Goal: Book appointment/travel/reservation

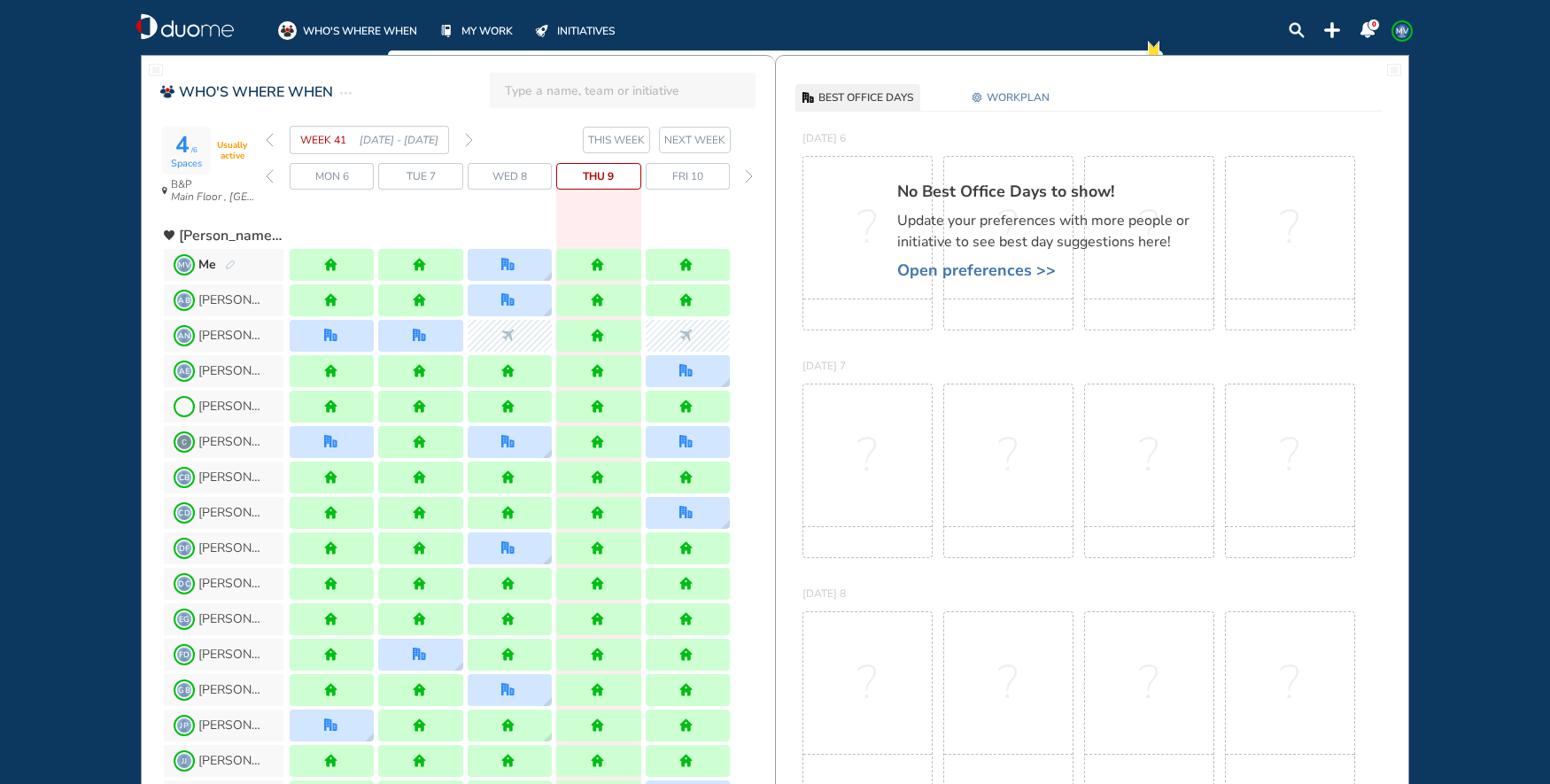
click at [473, 137] on img "forward week" at bounding box center [469, 140] width 8 height 14
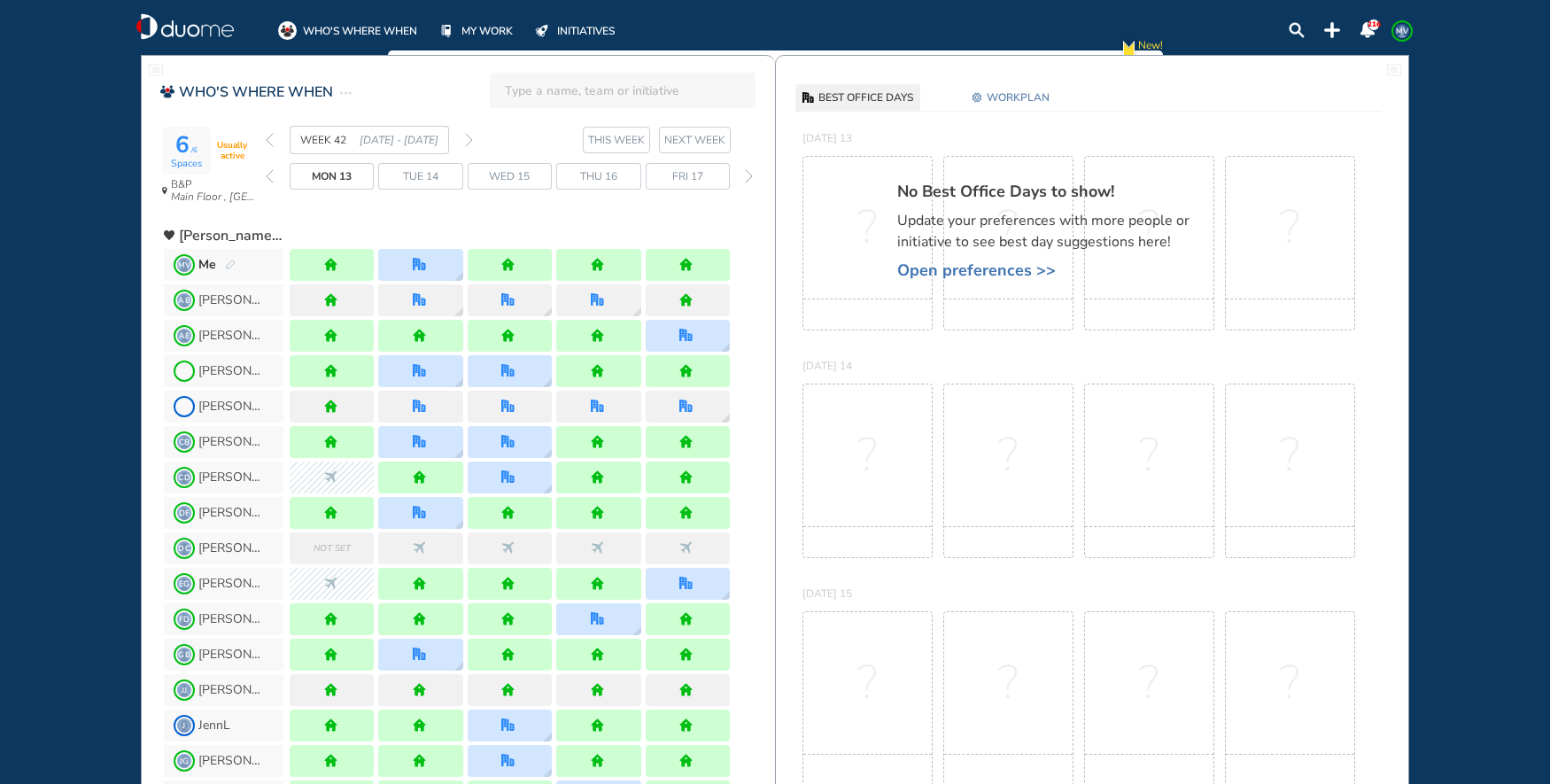
click at [473, 137] on img "forward week" at bounding box center [469, 140] width 8 height 14
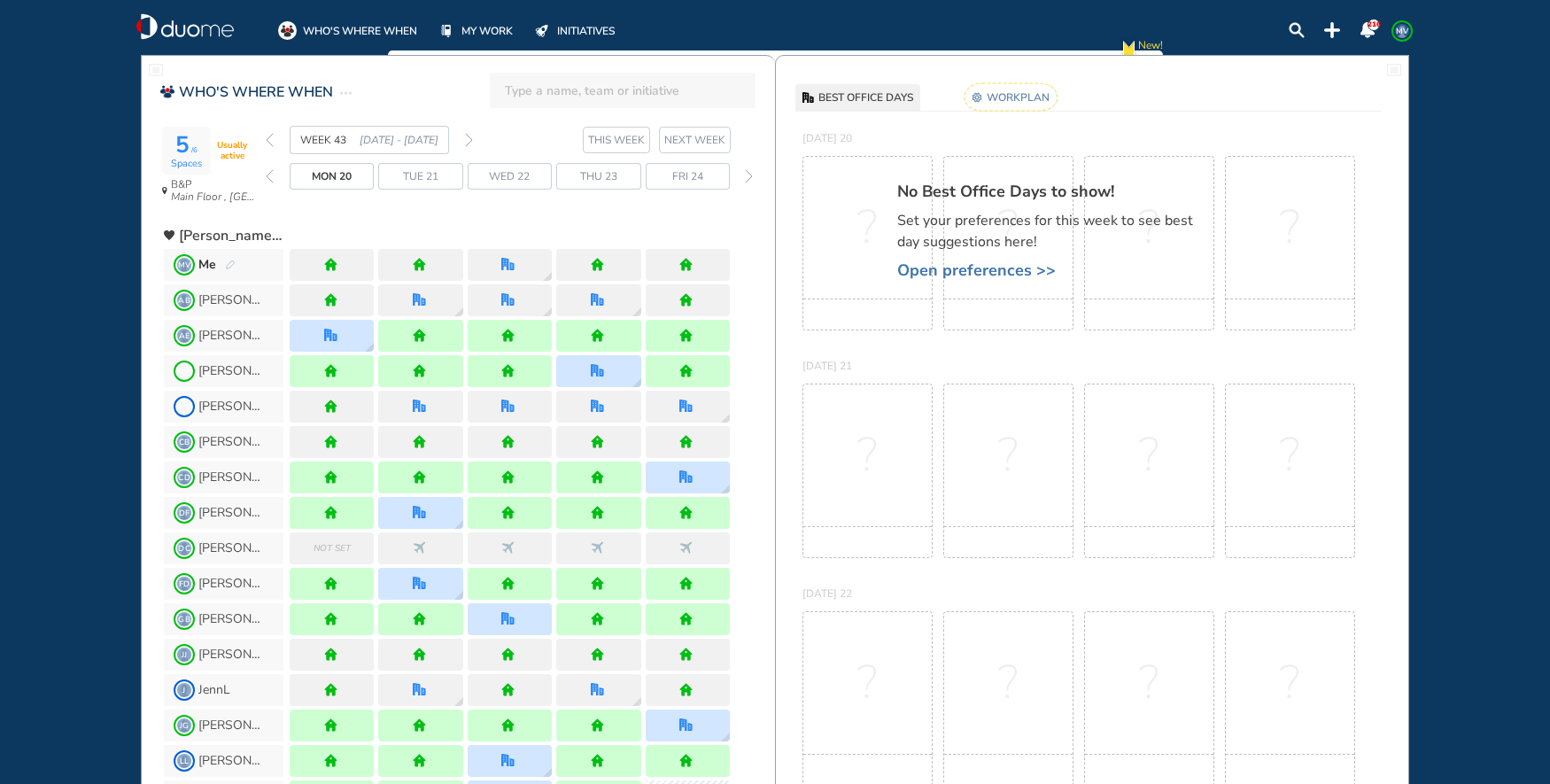
click at [1006, 101] on rect at bounding box center [1011, 96] width 93 height 27
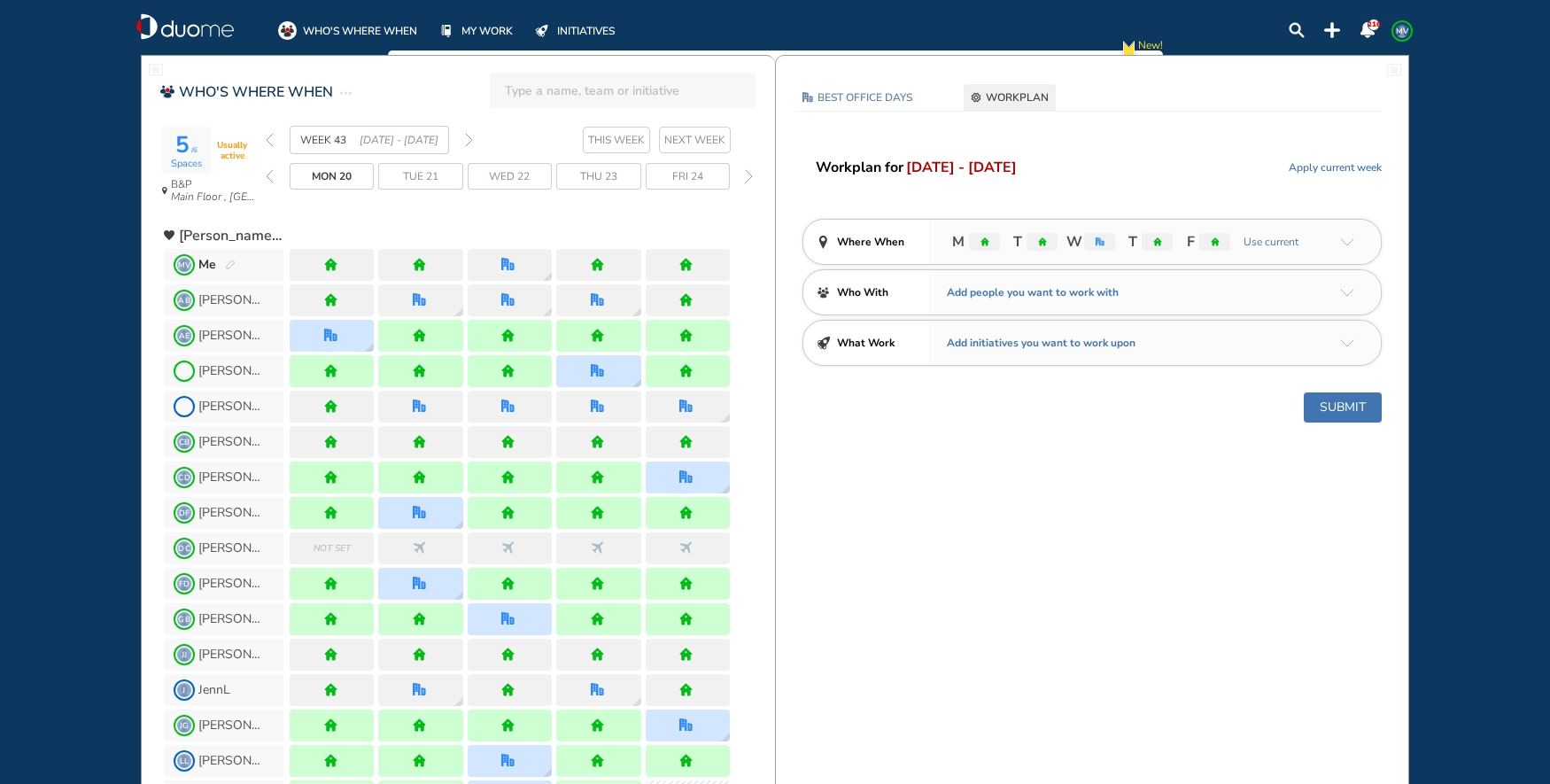
click at [1343, 241] on img "arrow-down-a5b4c4" at bounding box center [1347, 242] width 14 height 8
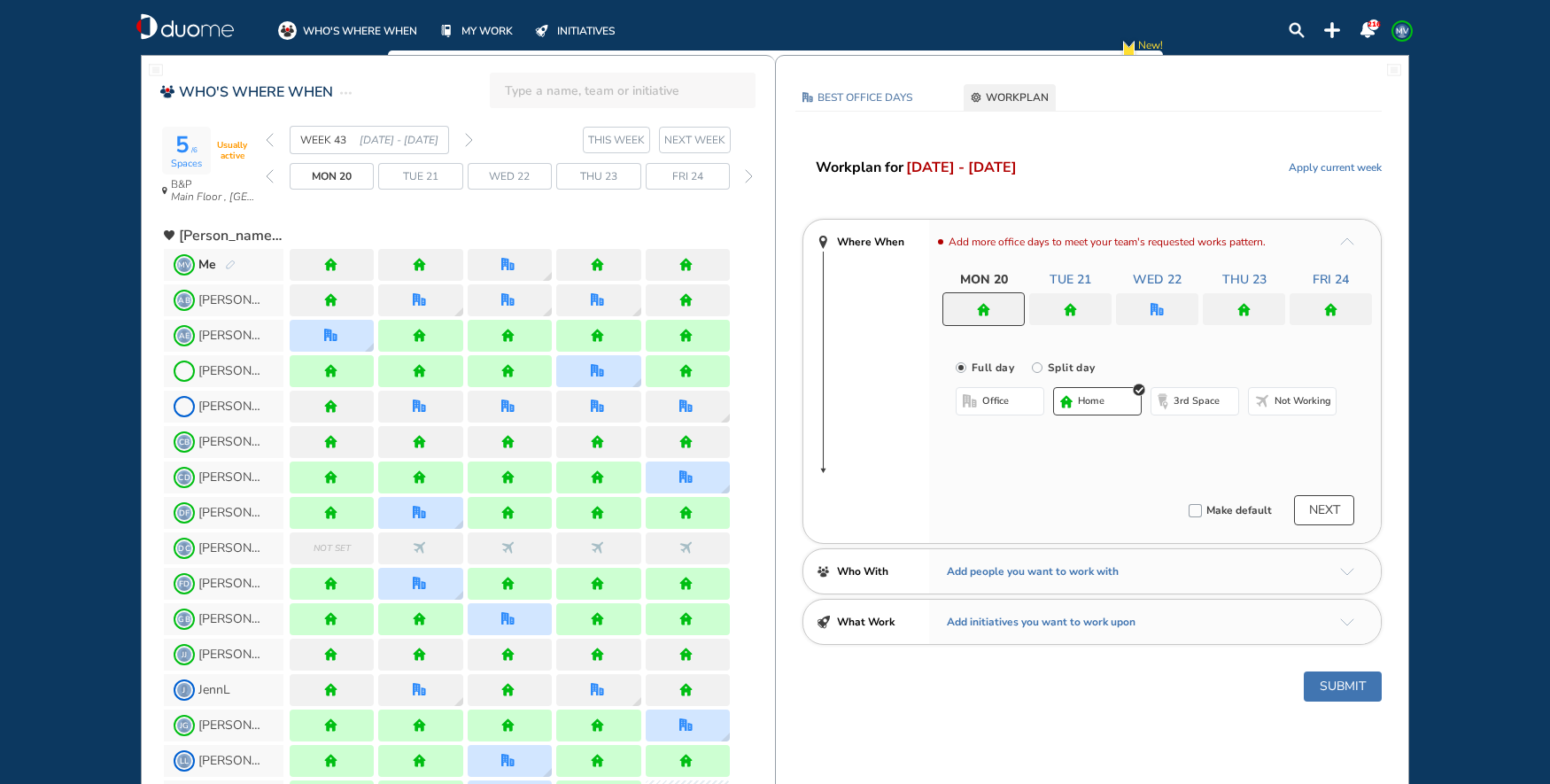
click at [1232, 311] on div at bounding box center [1243, 309] width 82 height 32
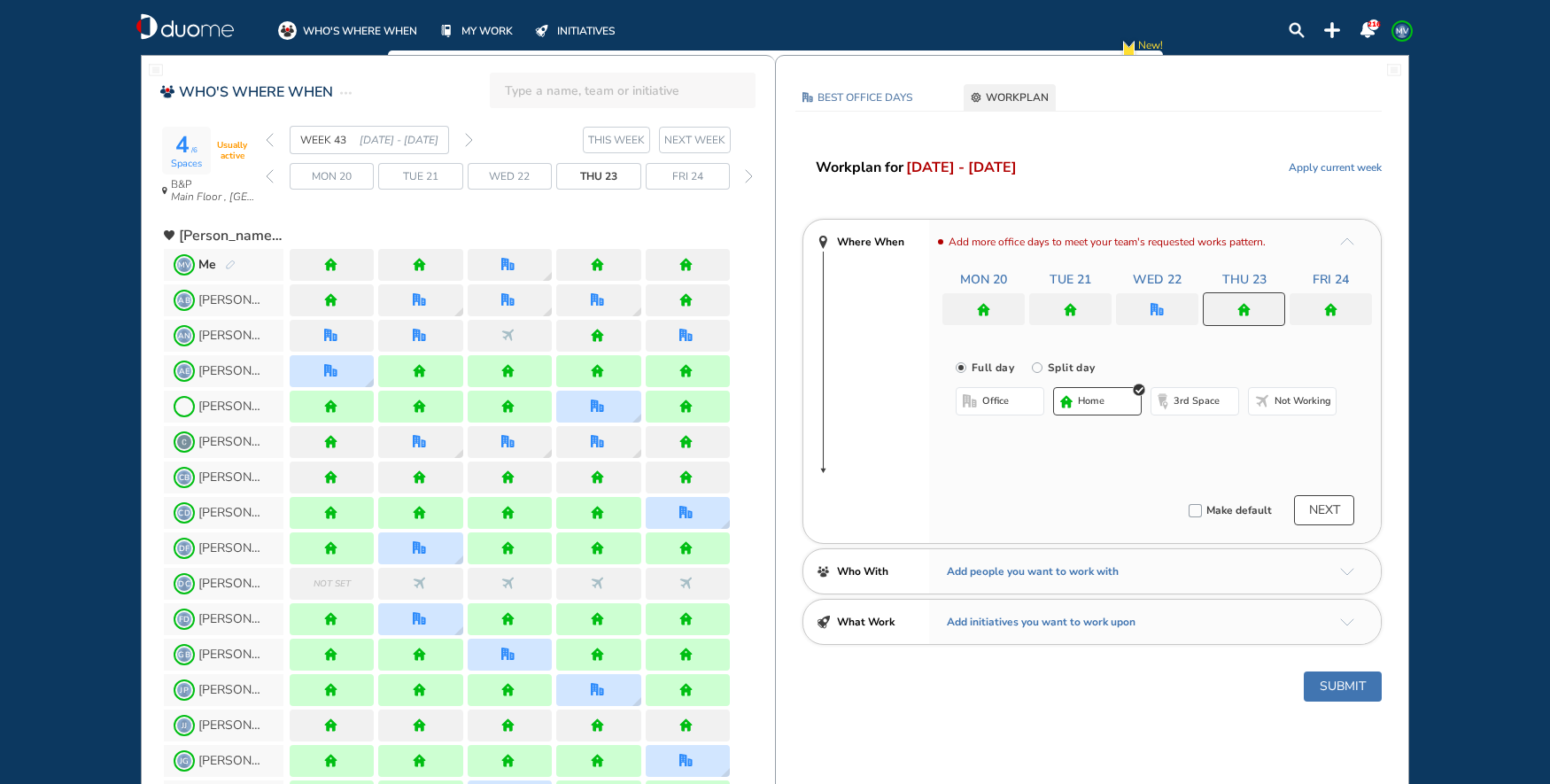
click at [1012, 407] on button "office" at bounding box center [1000, 400] width 89 height 28
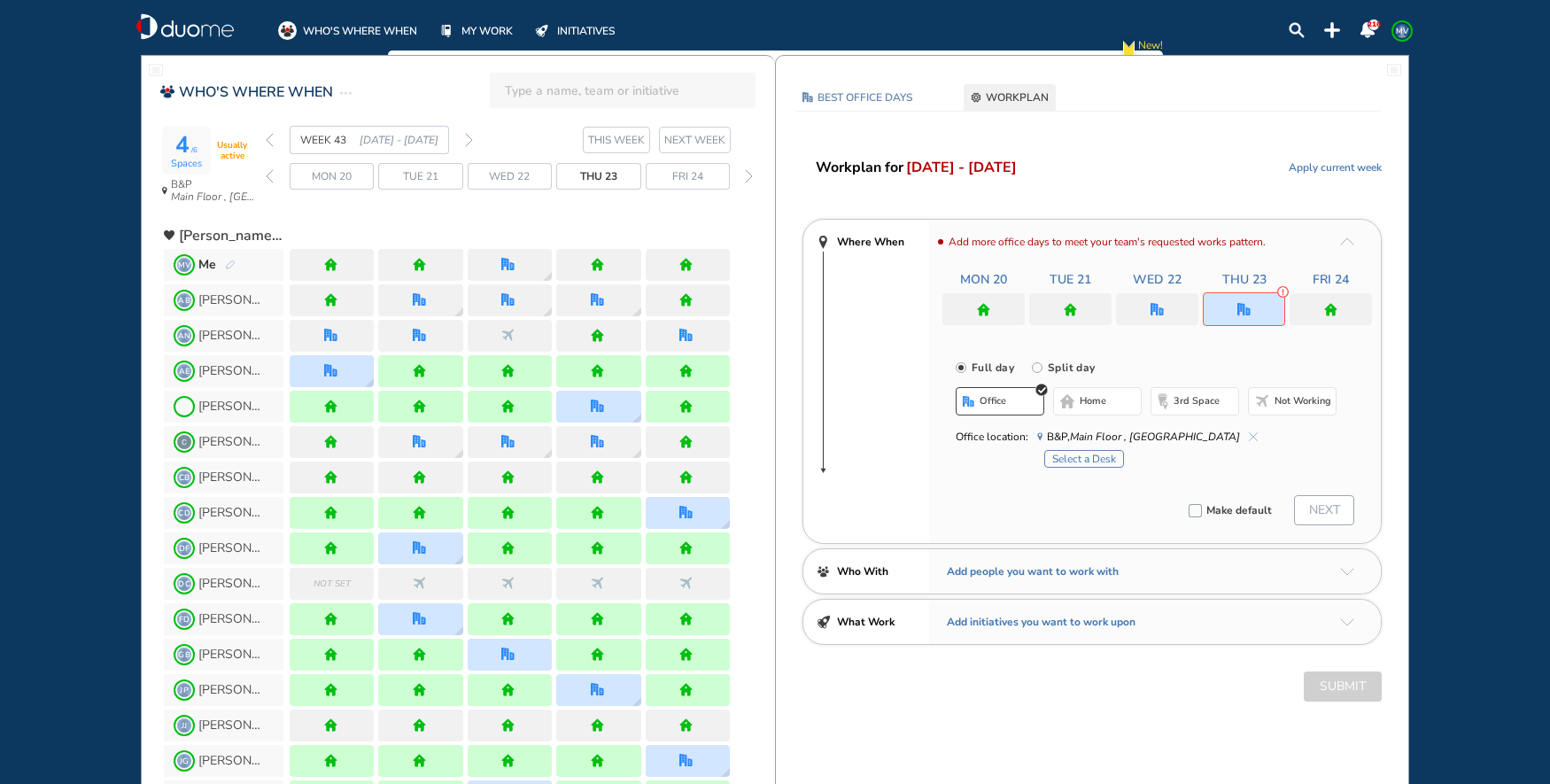
click at [1149, 303] on div at bounding box center [1156, 309] width 82 height 32
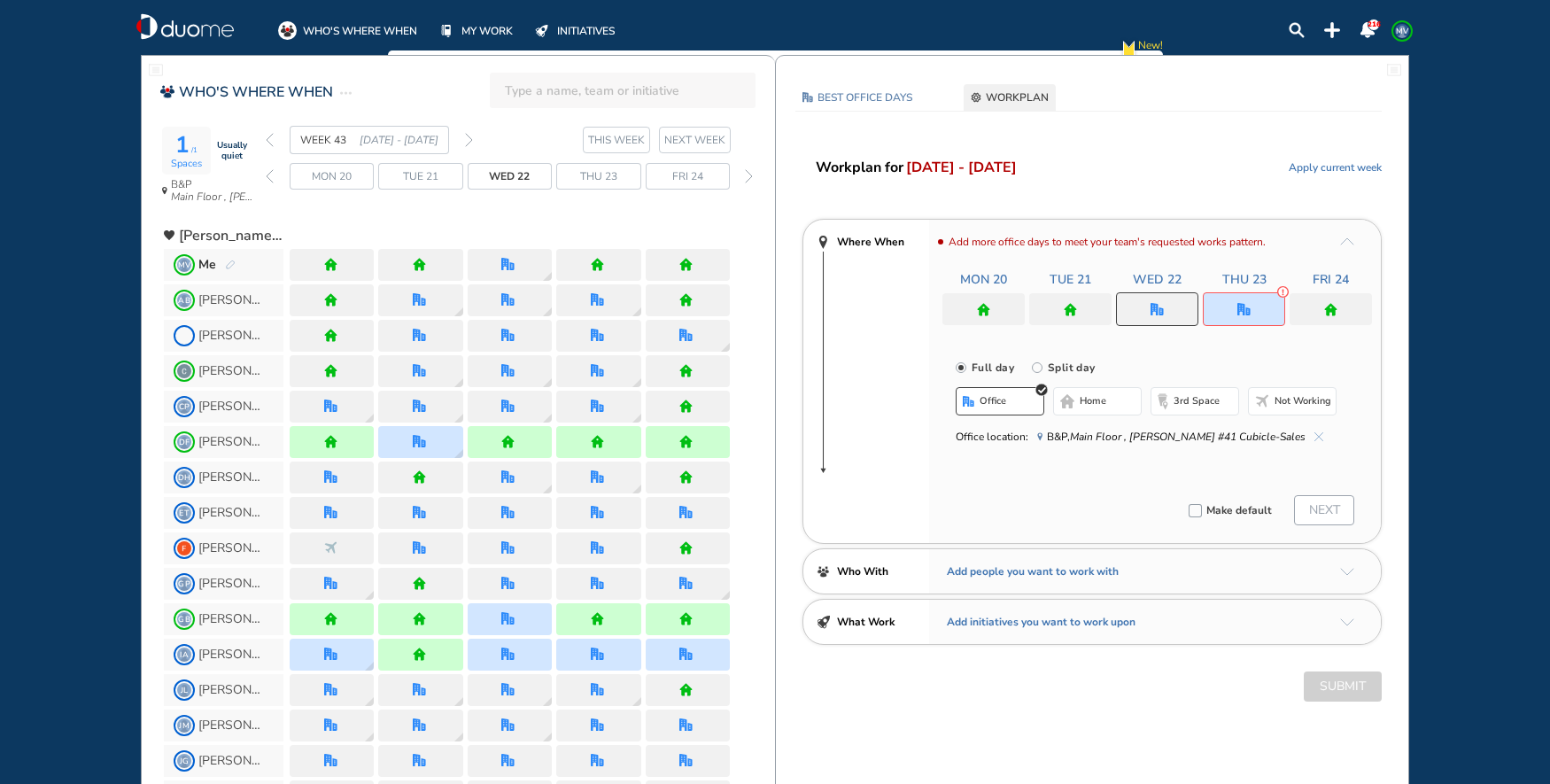
click at [1100, 407] on span "home" at bounding box center [1094, 401] width 27 height 14
click at [1249, 305] on img "office" at bounding box center [1244, 310] width 14 height 14
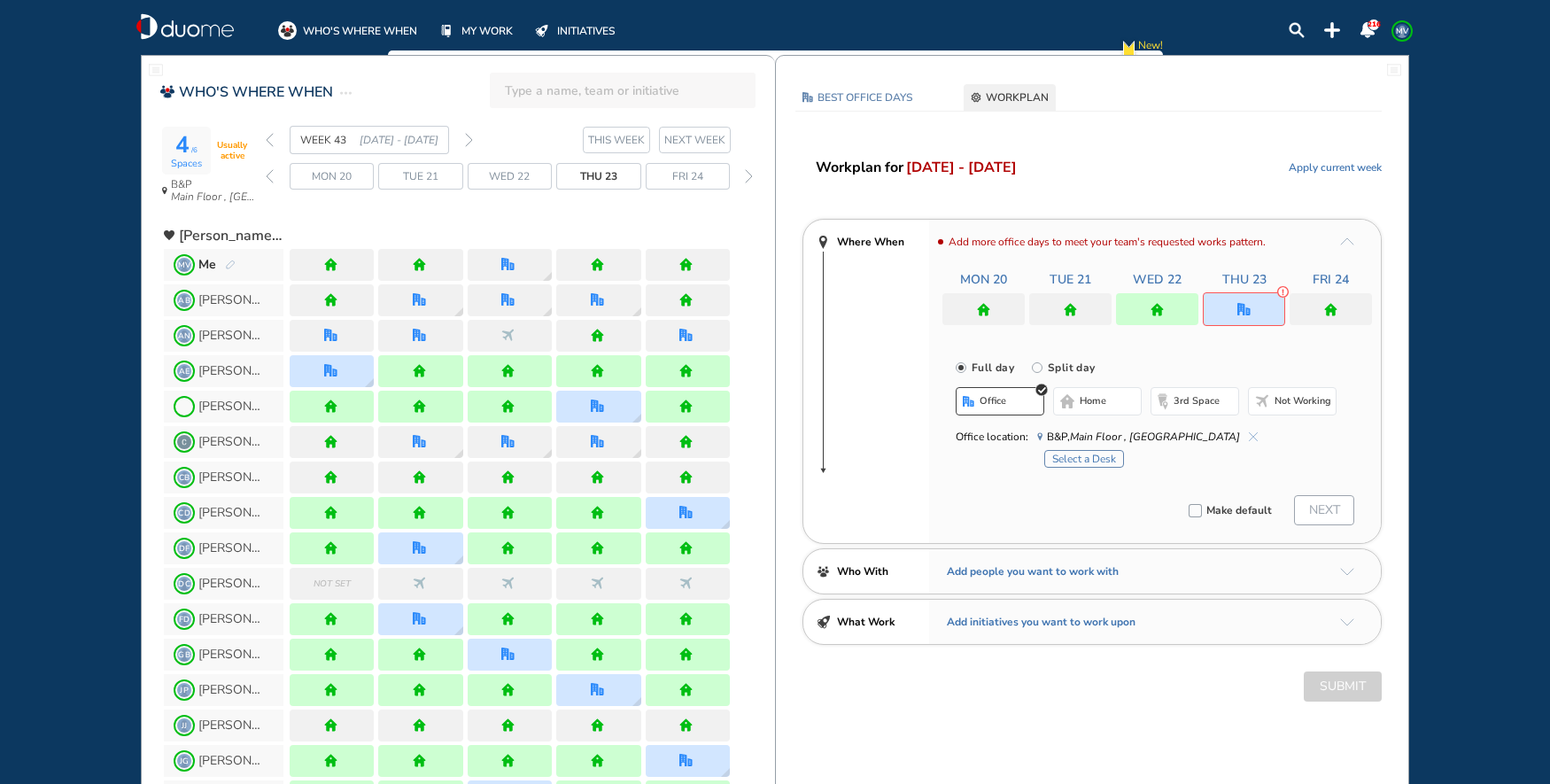
click at [1094, 462] on button "Select a Desk" at bounding box center [1084, 459] width 80 height 17
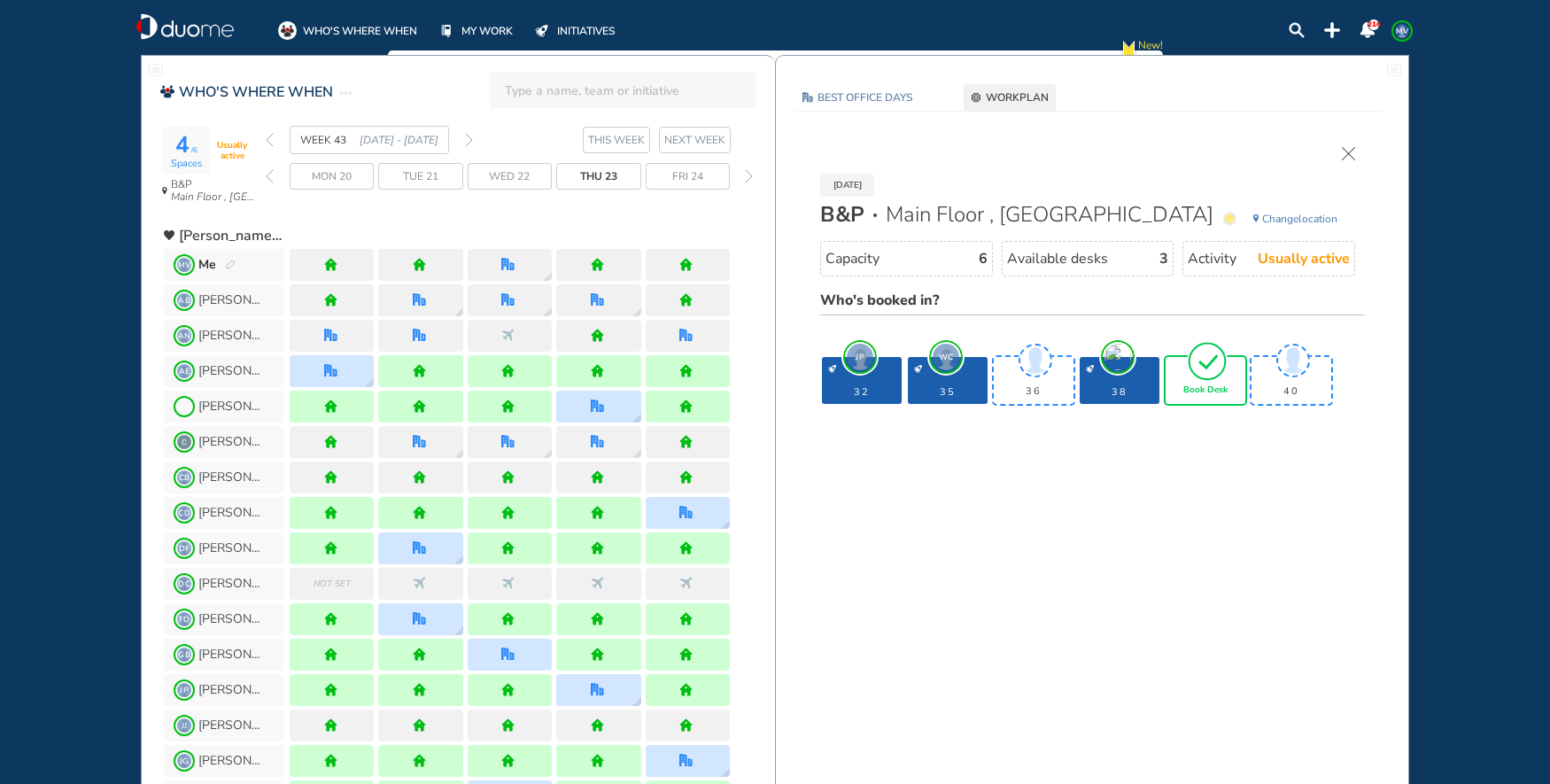
click at [1306, 221] on span "Change location" at bounding box center [1300, 219] width 75 height 17
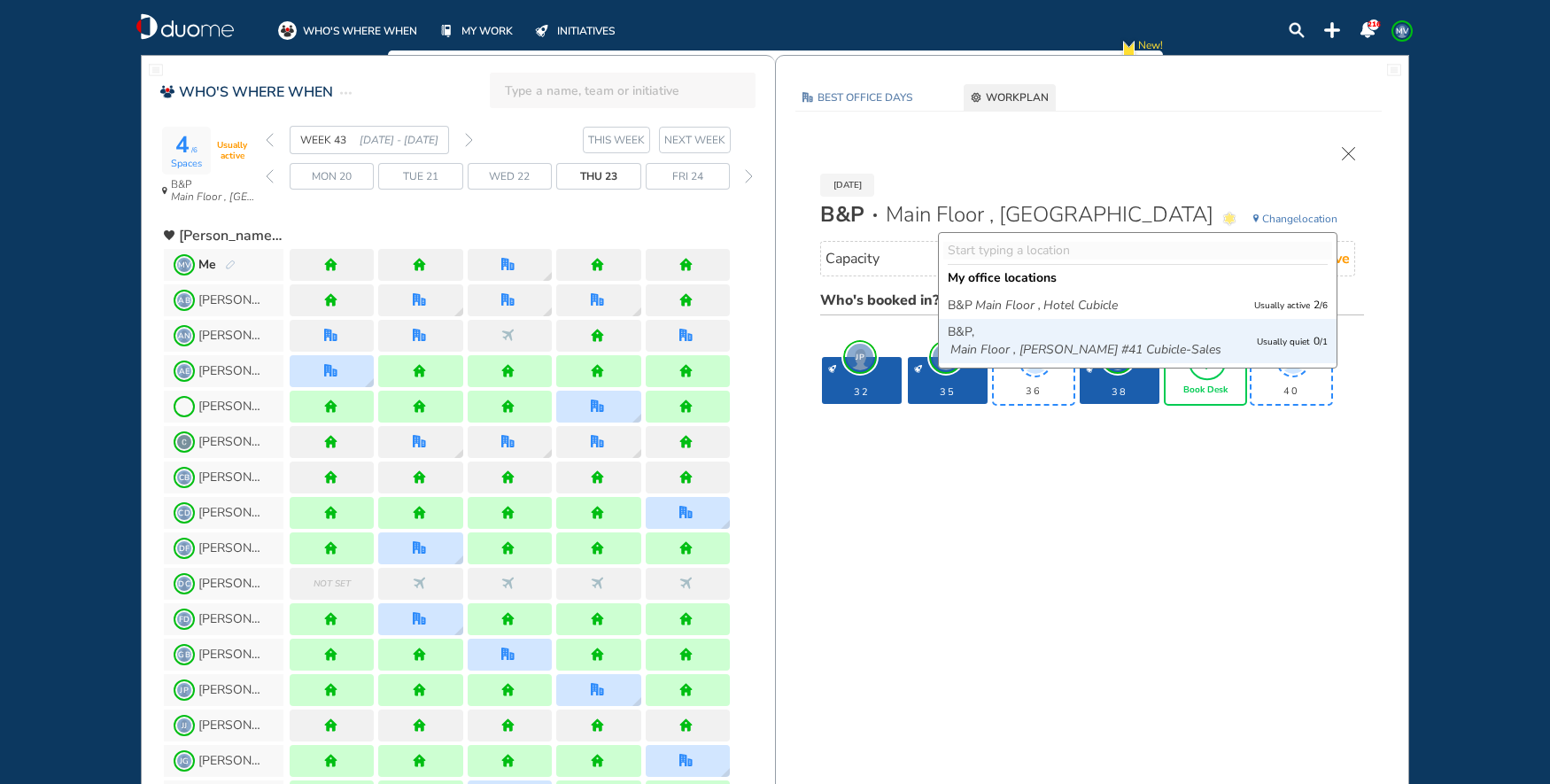
click at [1185, 348] on icon "Main Floor , [PERSON_NAME] #41 Cubicle-Sales" at bounding box center [1086, 350] width 271 height 17
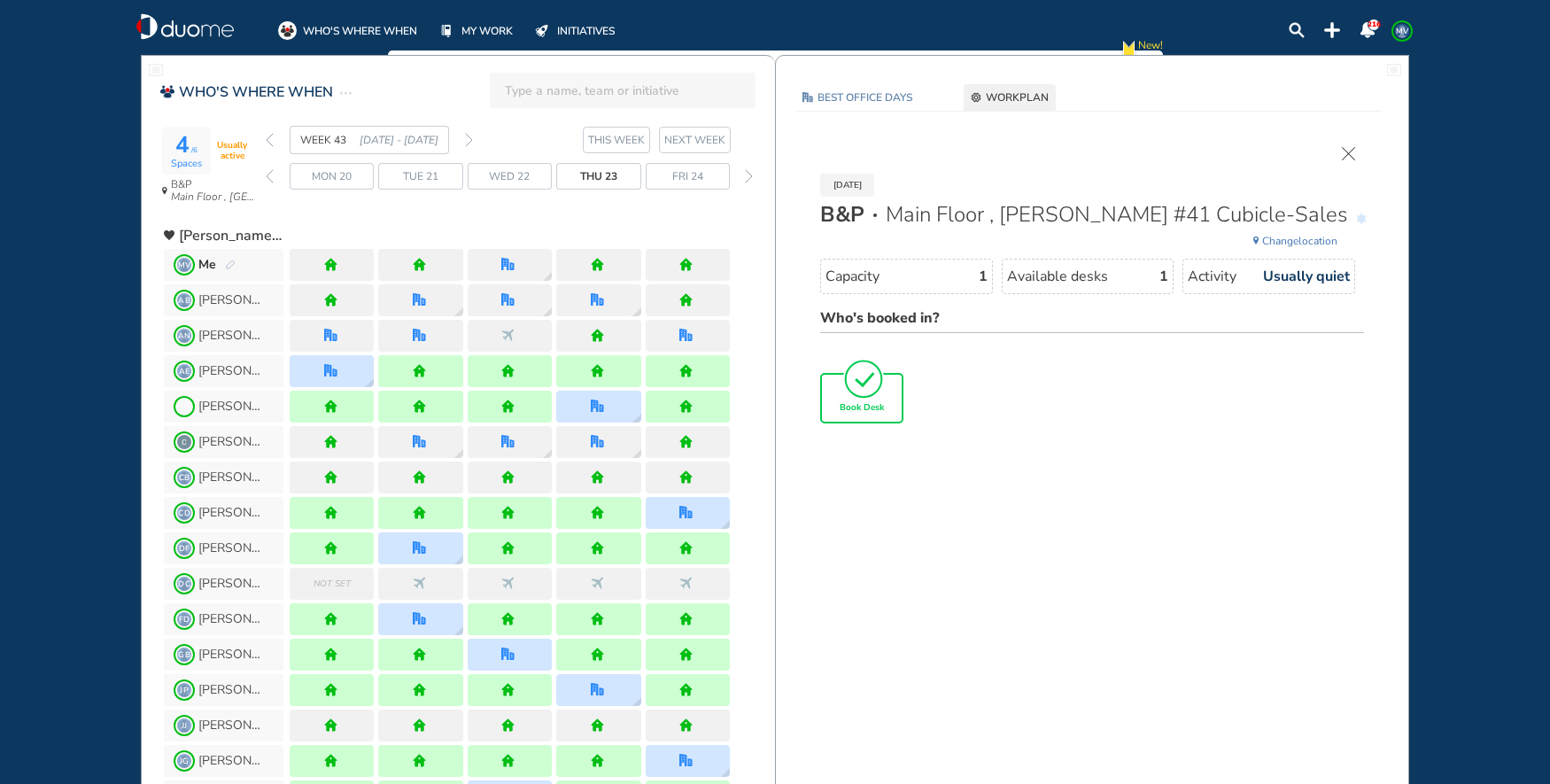
click at [870, 417] on div "Book Desk" at bounding box center [861, 398] width 80 height 47
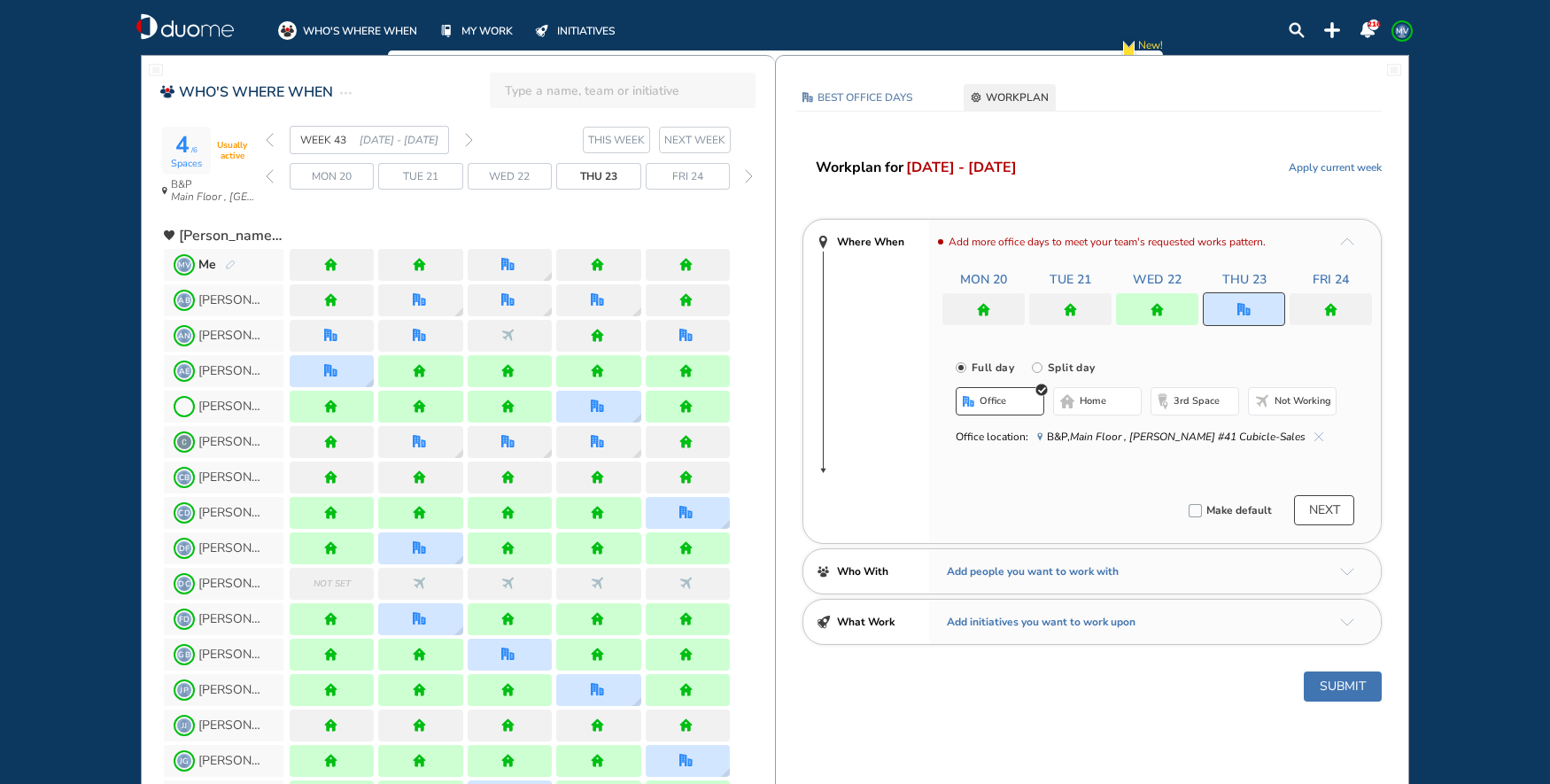
click at [1357, 695] on button "Submit" at bounding box center [1343, 686] width 78 height 30
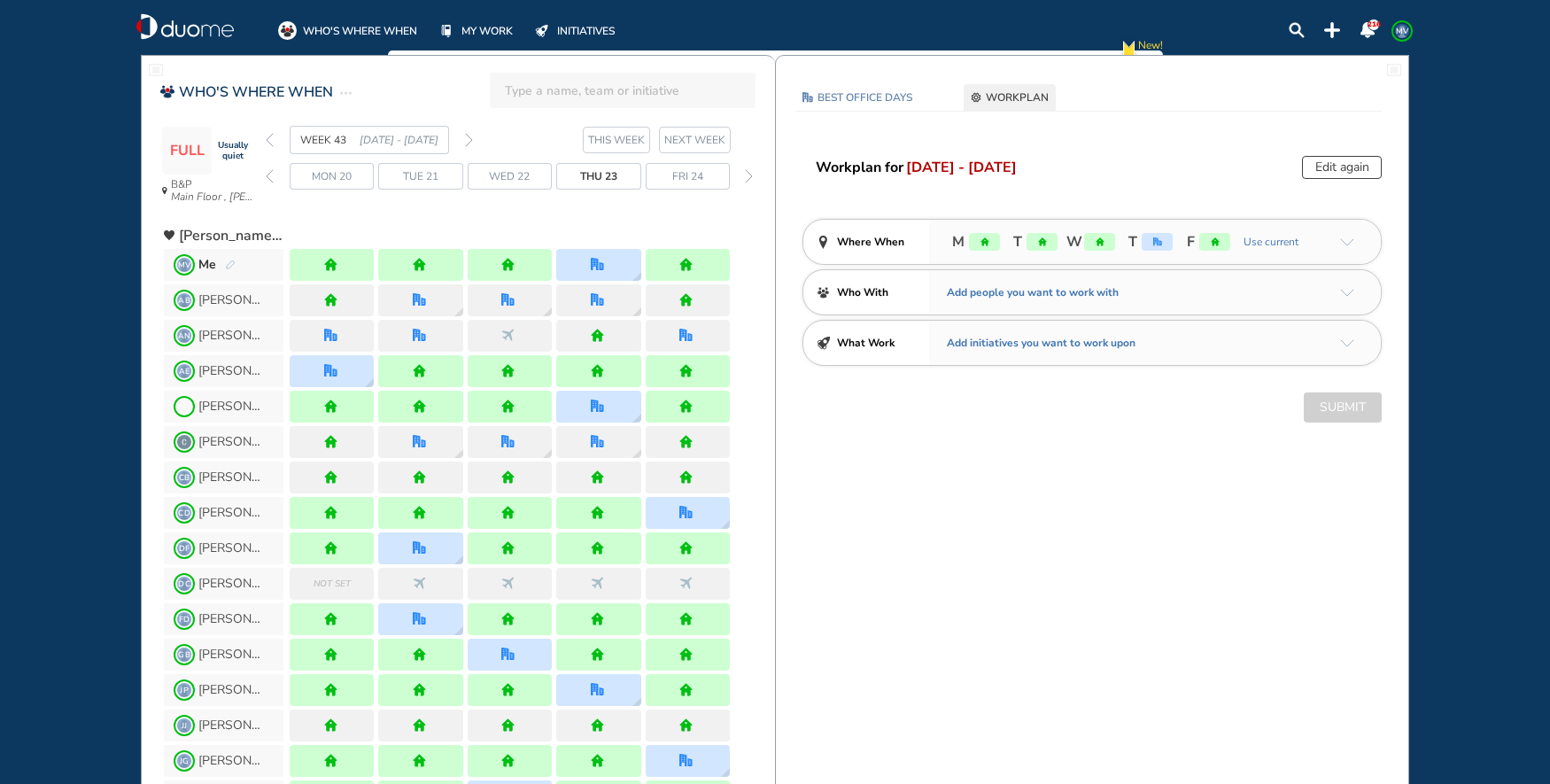
click at [273, 140] on img "back week" at bounding box center [270, 140] width 8 height 14
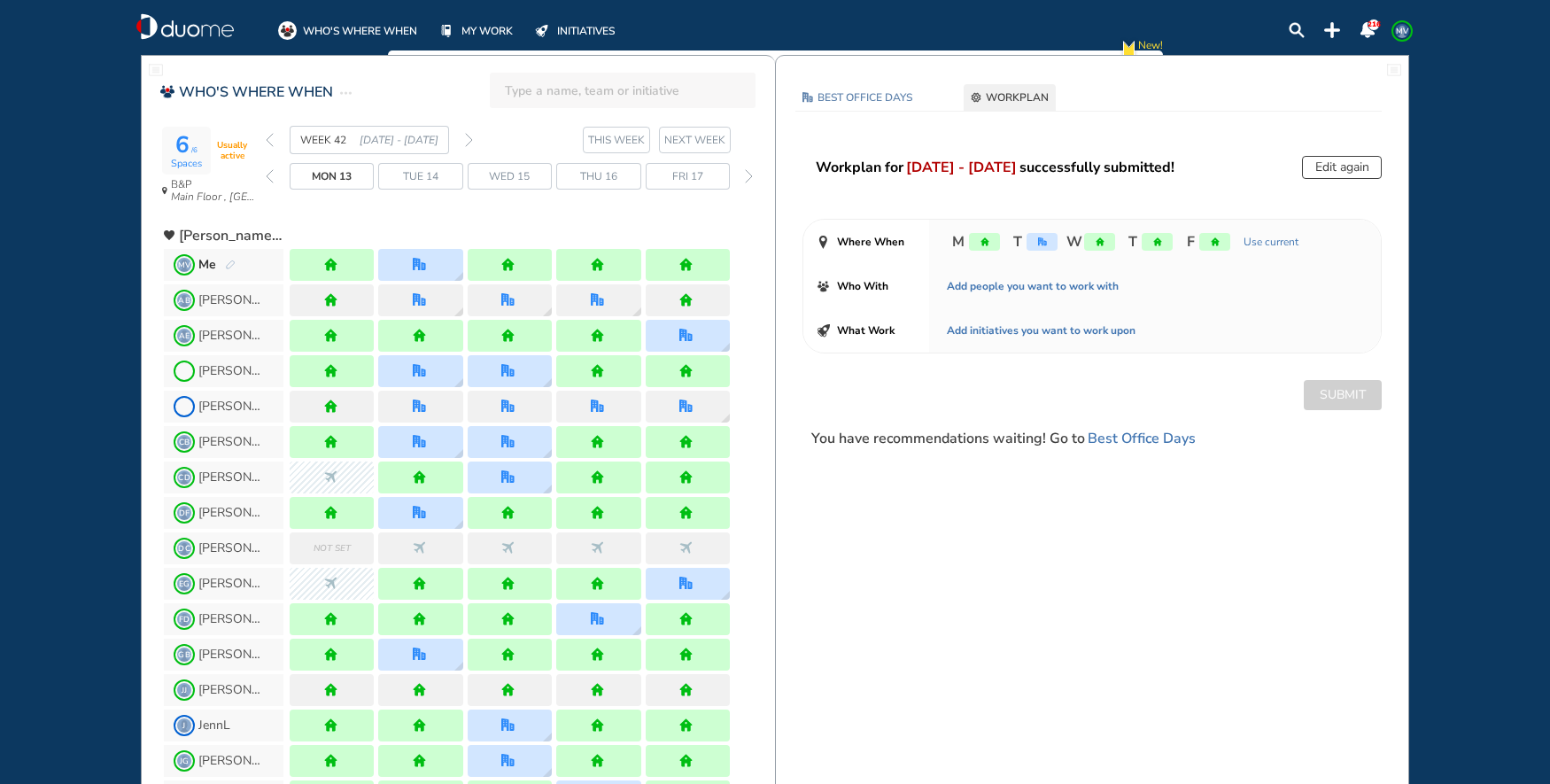
click at [274, 139] on div "WEEK 42 [DATE] - [DATE]" at bounding box center [369, 139] width 207 height 28
click at [467, 138] on img "forward week" at bounding box center [469, 140] width 8 height 14
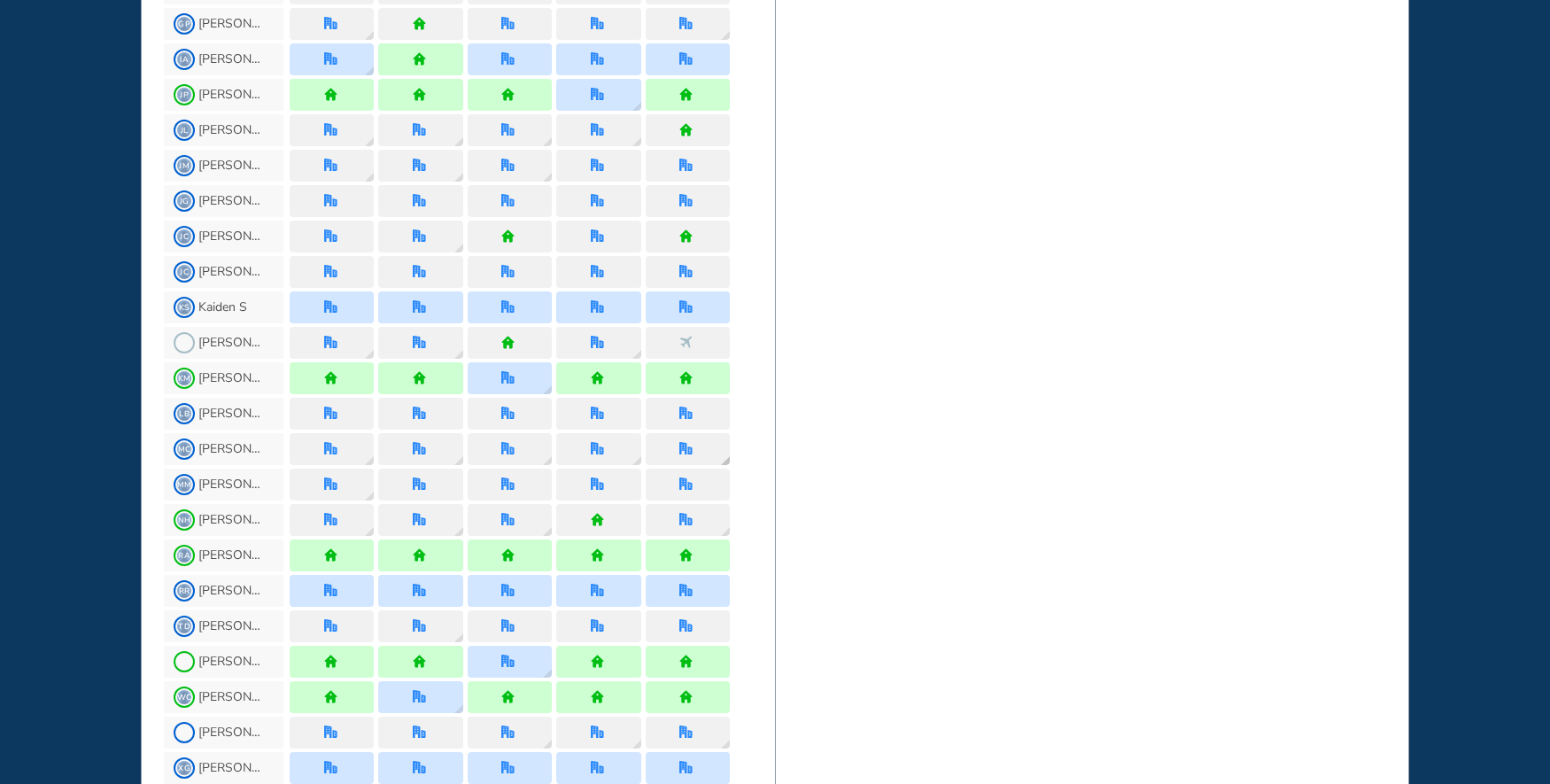
scroll to position [1240, 0]
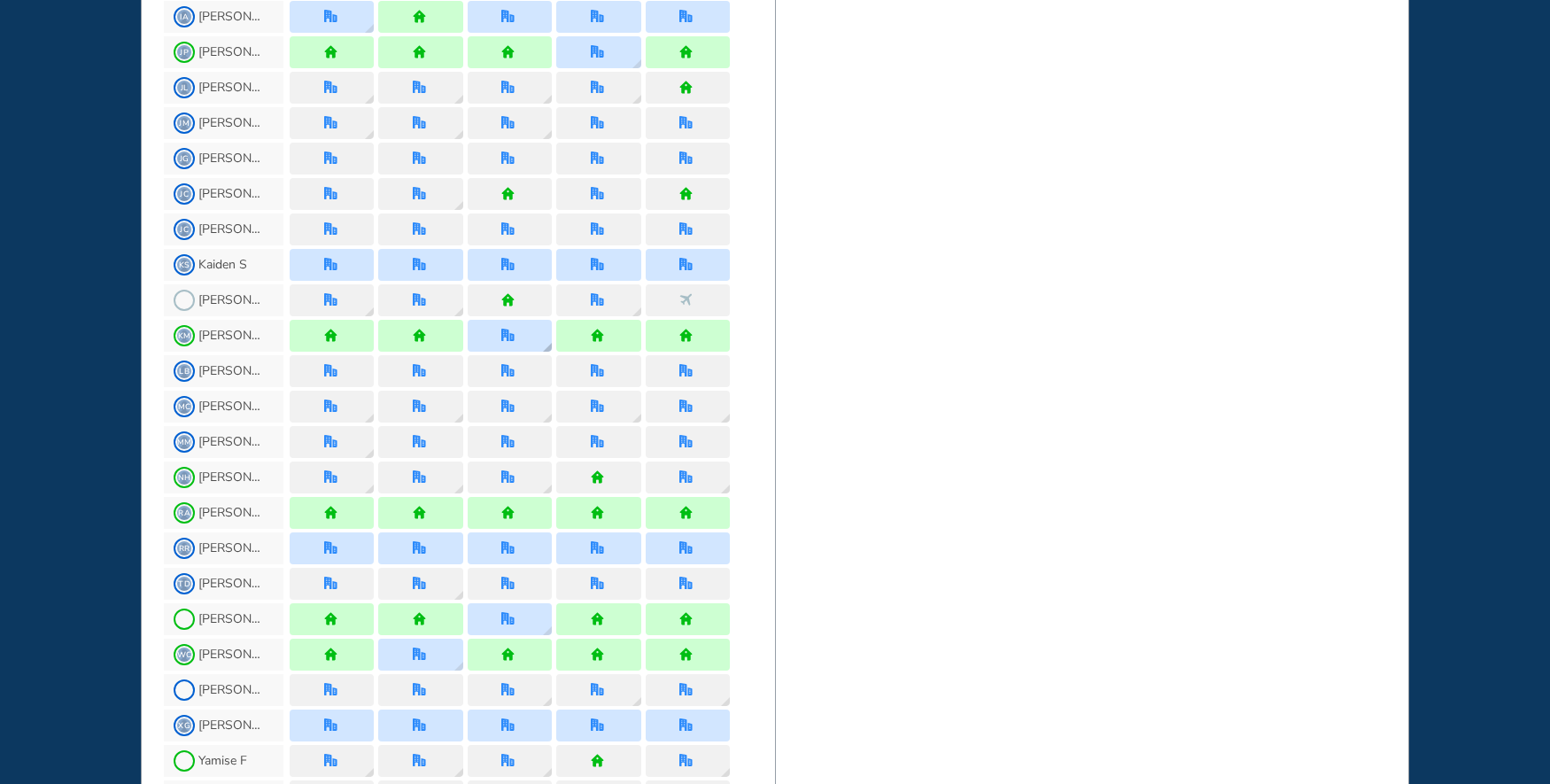
click at [550, 345] on img "location dialog" at bounding box center [547, 346] width 9 height 9
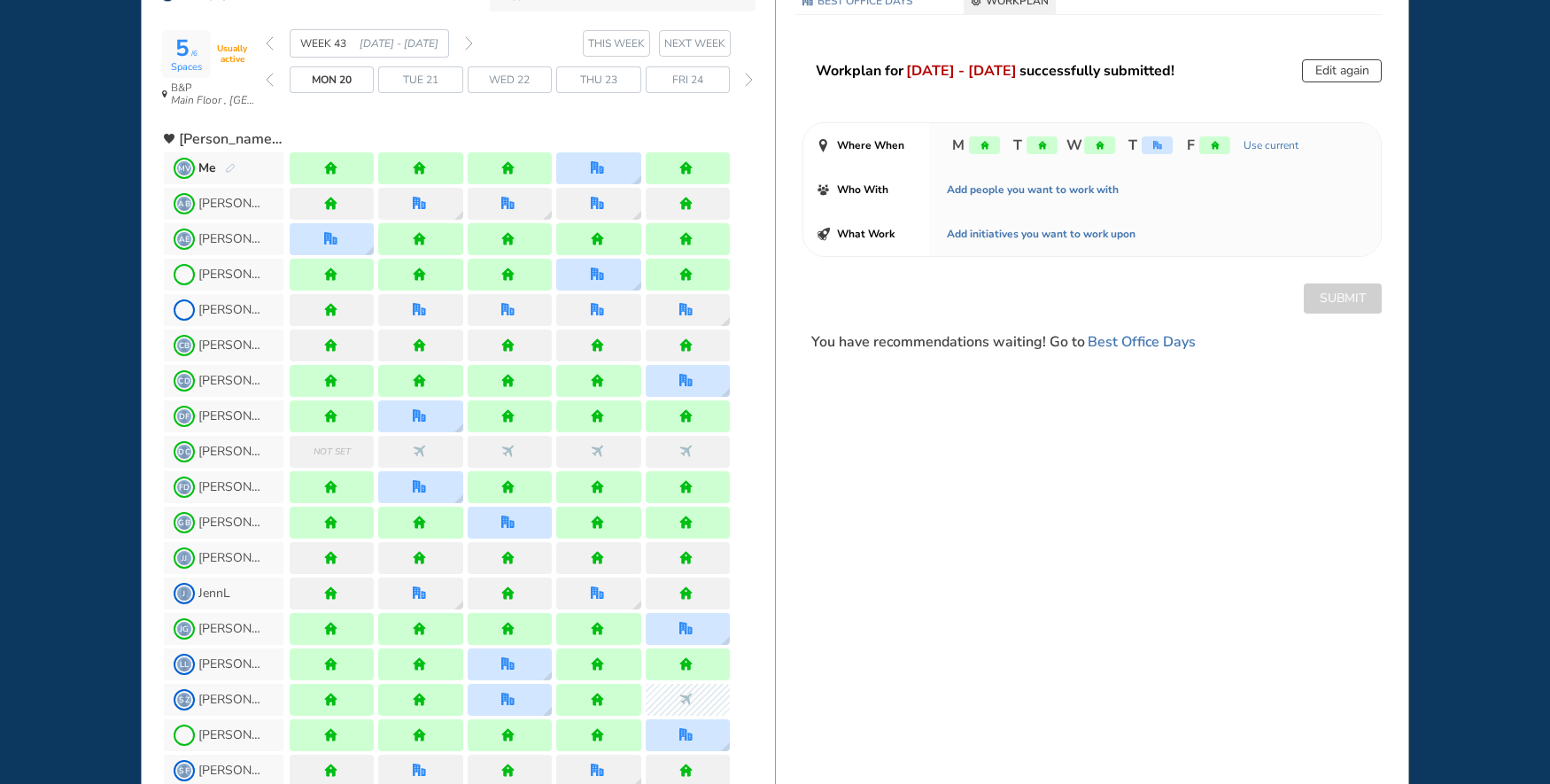
scroll to position [0, 0]
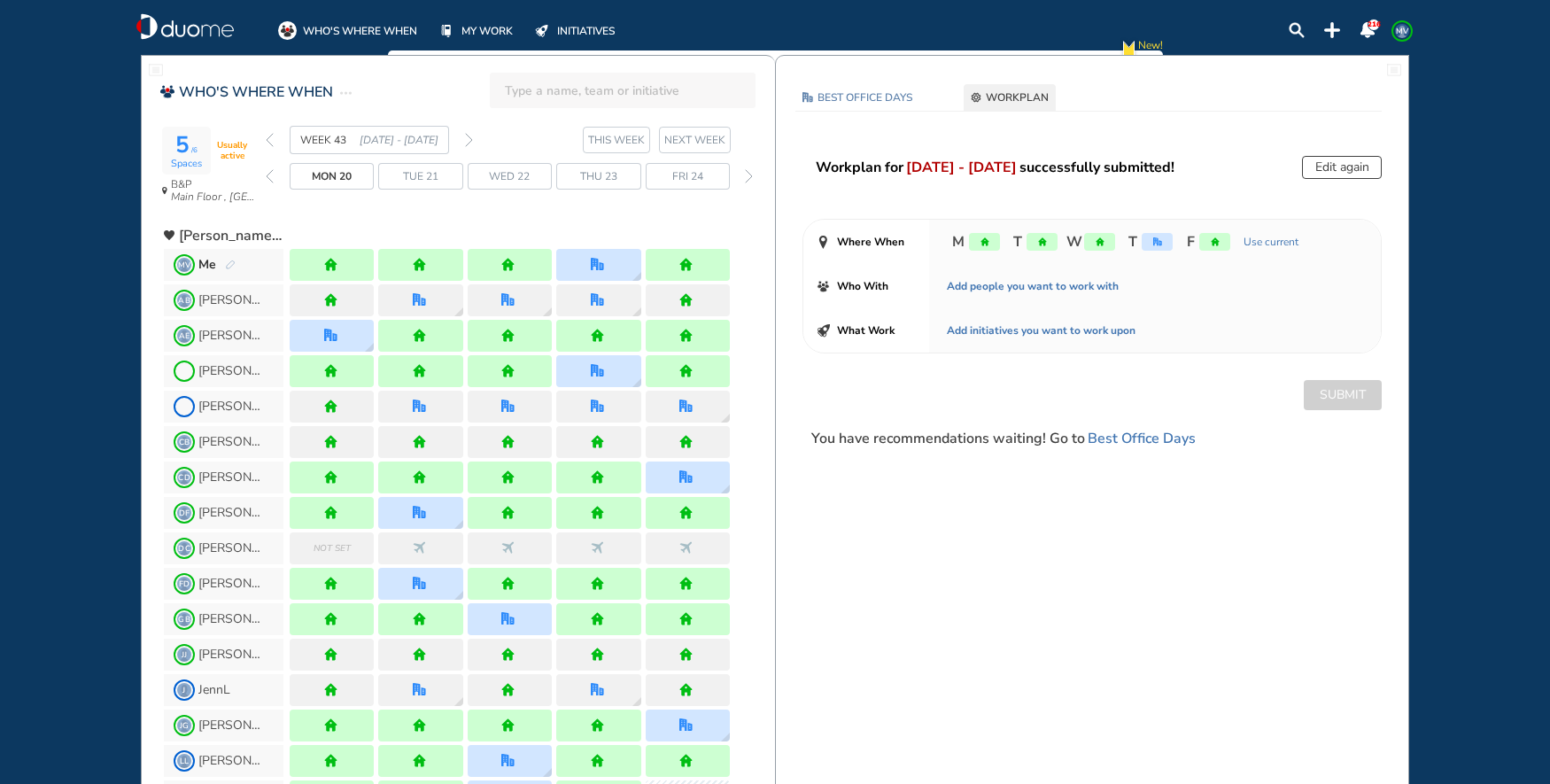
click at [266, 136] on img "back week" at bounding box center [270, 140] width 8 height 14
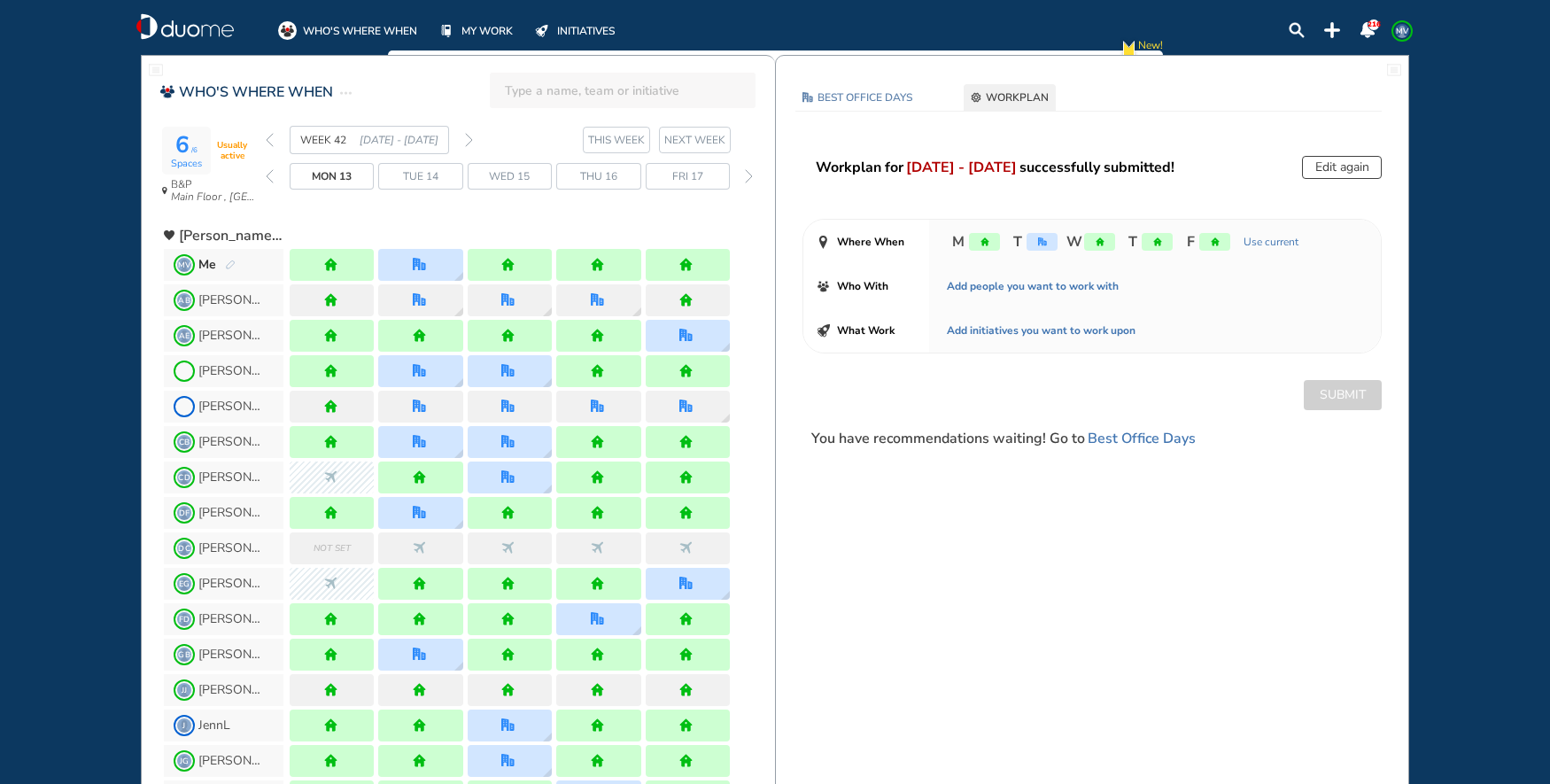
click at [270, 136] on img "back week" at bounding box center [270, 140] width 8 height 14
